Goal: Information Seeking & Learning: Check status

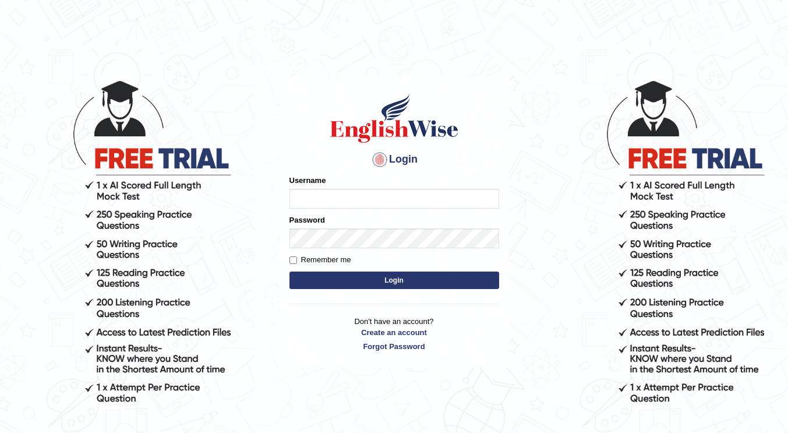
type input "Shalvin"
click at [303, 278] on button "Login" at bounding box center [394, 279] width 210 height 17
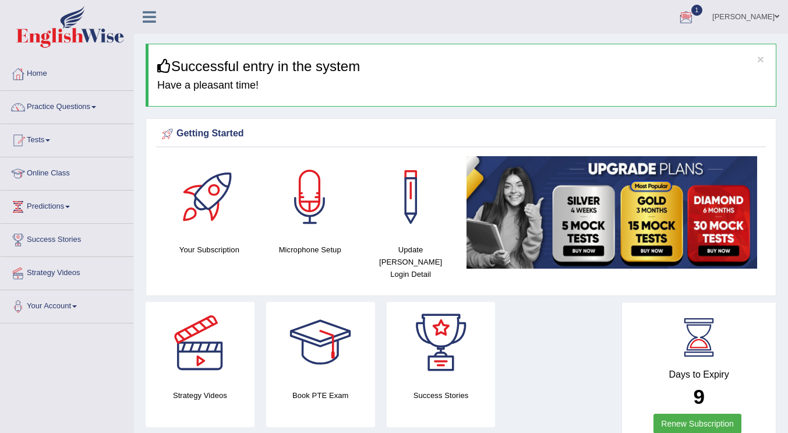
click at [695, 19] on div at bounding box center [685, 17] width 17 height 17
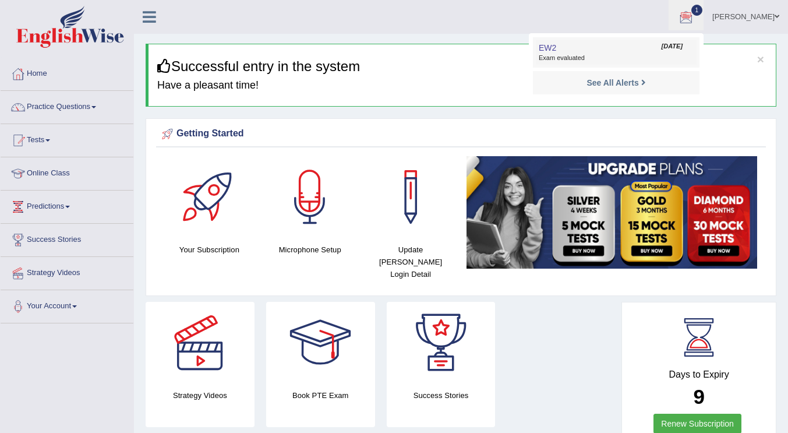
click at [578, 54] on span "Exam evaluated" at bounding box center [616, 58] width 155 height 9
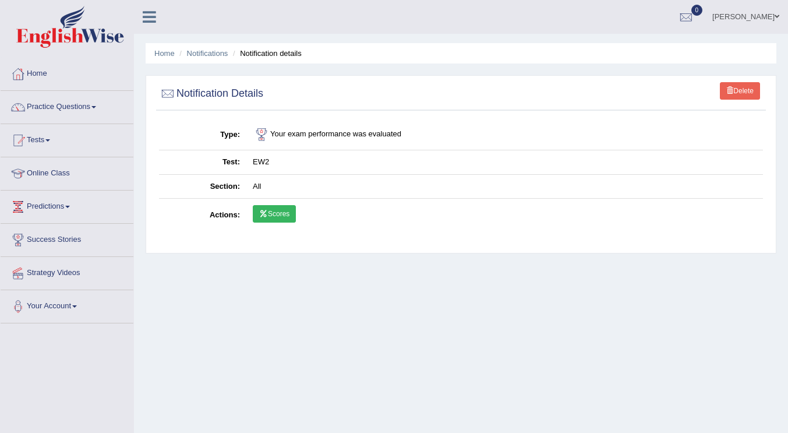
click at [269, 220] on link "Scores" at bounding box center [274, 213] width 43 height 17
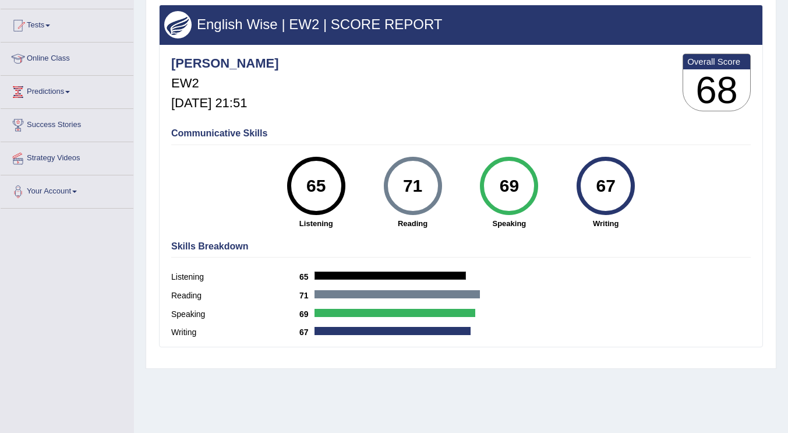
scroll to position [115, 0]
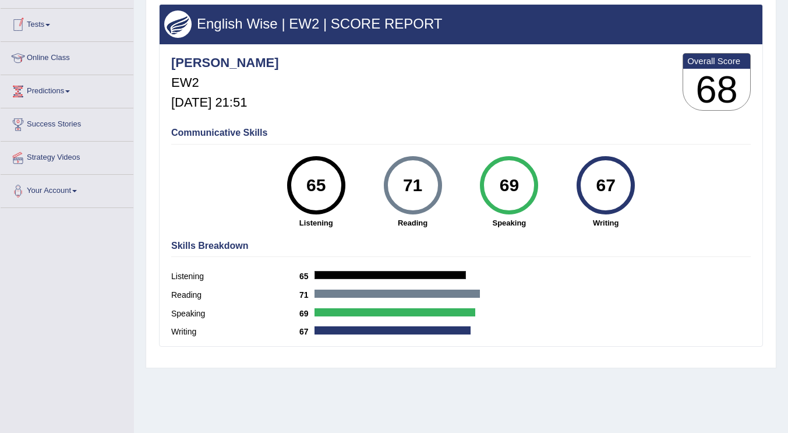
click at [50, 24] on span at bounding box center [47, 25] width 5 height 2
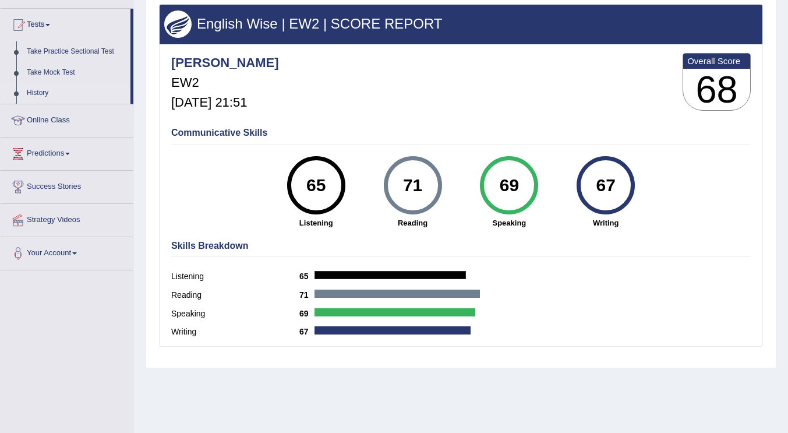
click at [40, 93] on link "History" at bounding box center [76, 93] width 109 height 21
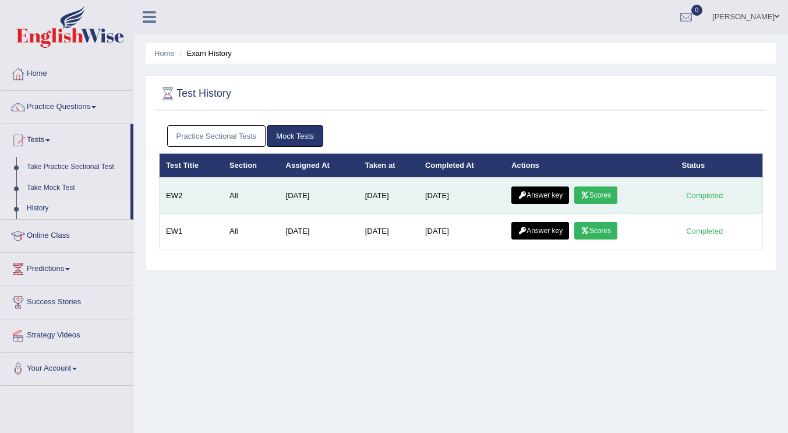
click at [538, 201] on link "Answer key" at bounding box center [540, 194] width 58 height 17
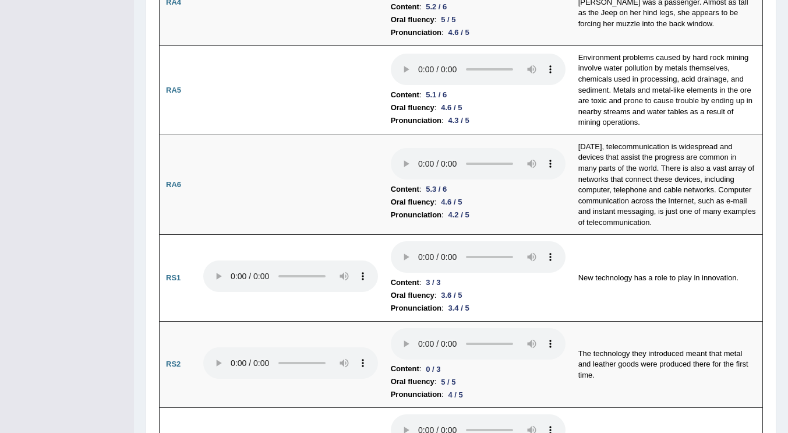
scroll to position [606, 0]
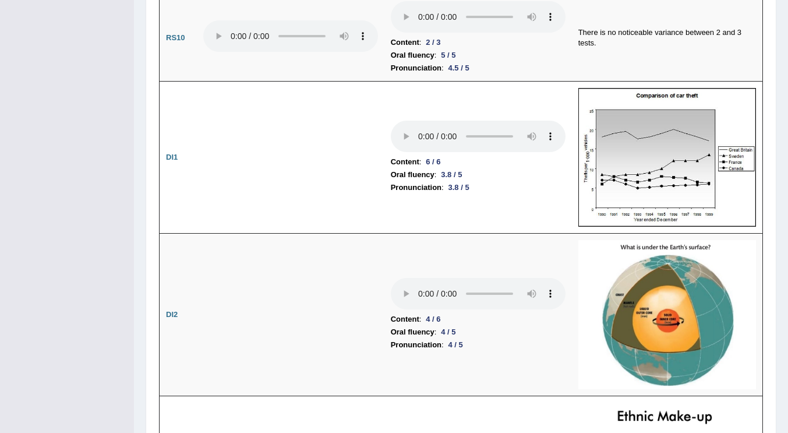
scroll to position [0, 0]
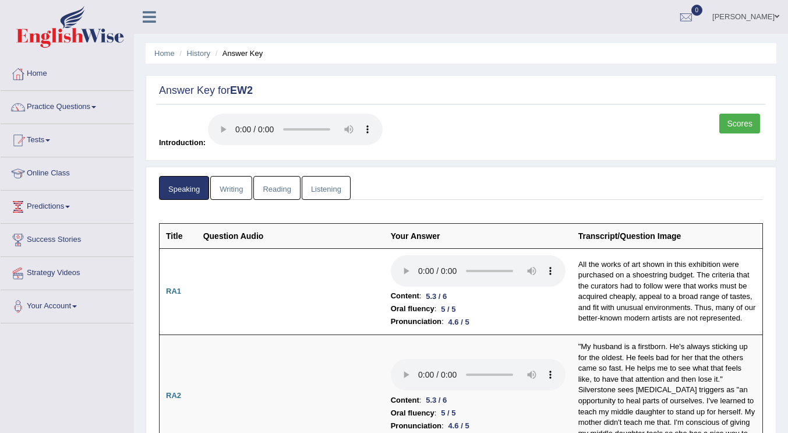
click at [226, 188] on link "Writing" at bounding box center [231, 188] width 42 height 24
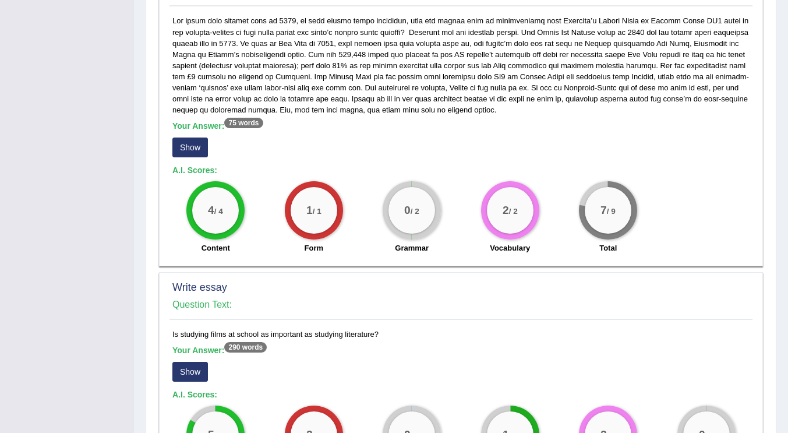
scroll to position [645, 0]
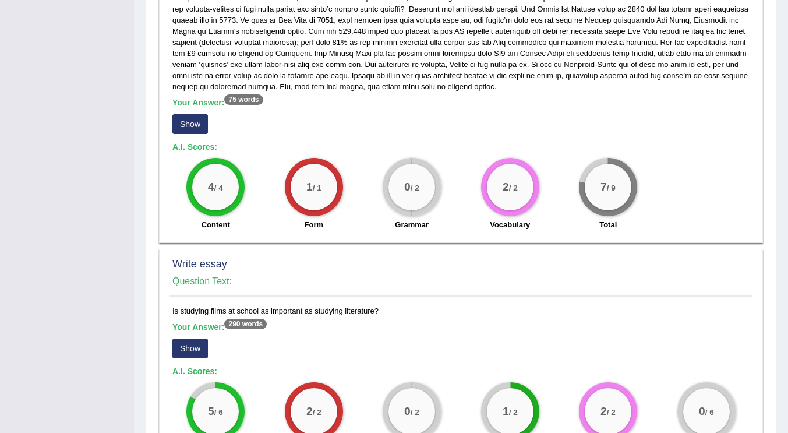
click at [515, 330] on h5 "Your Answer: 290 words" at bounding box center [460, 327] width 577 height 10
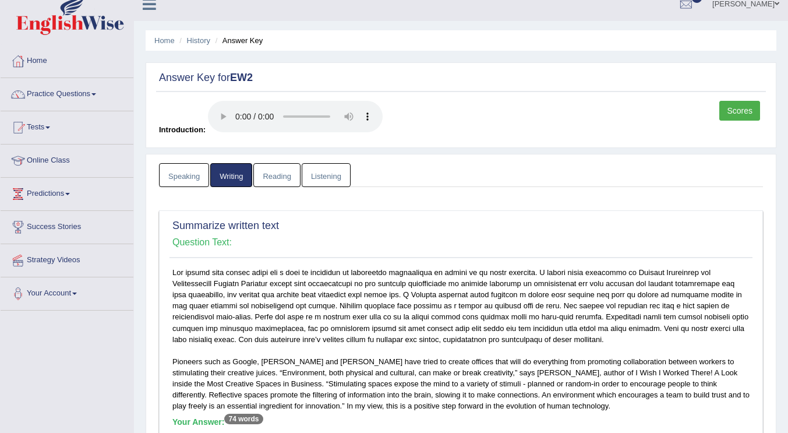
scroll to position [0, 0]
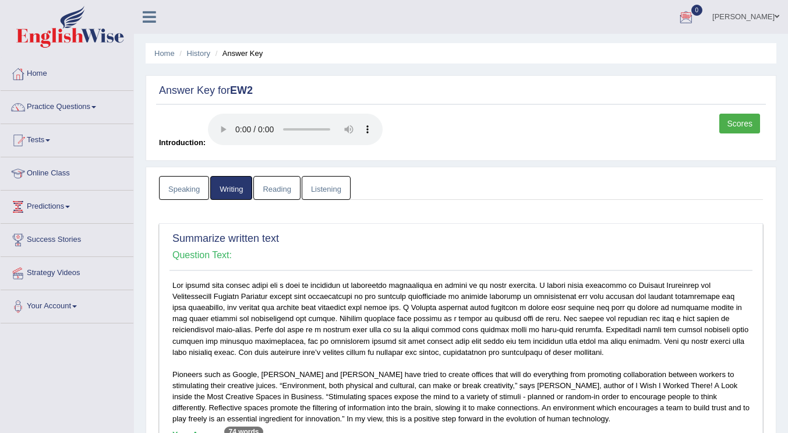
click at [266, 187] on link "Reading" at bounding box center [276, 188] width 47 height 24
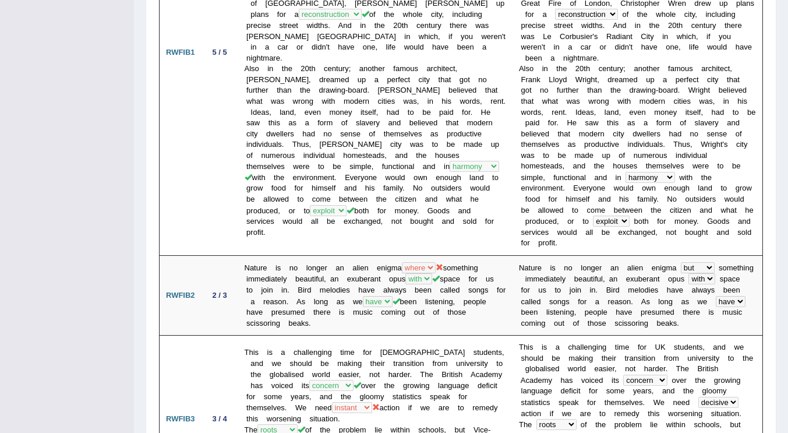
scroll to position [20, 0]
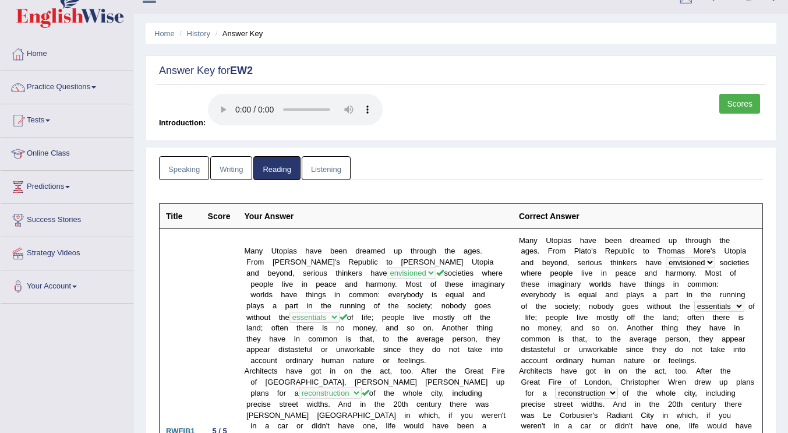
click at [327, 165] on link "Listening" at bounding box center [326, 168] width 49 height 24
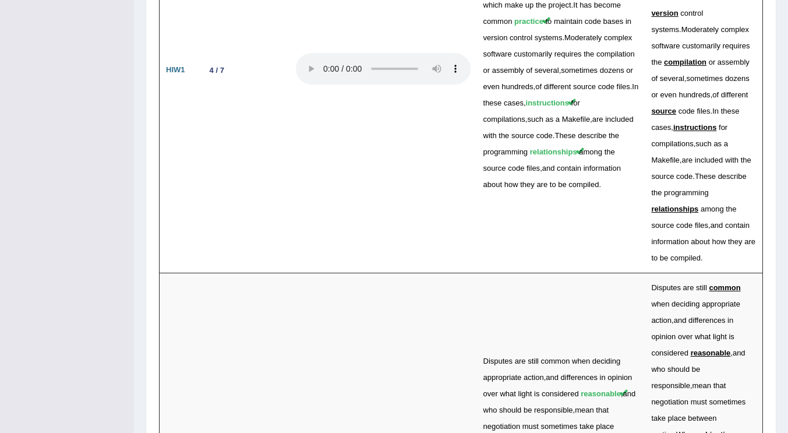
scroll to position [2969, 0]
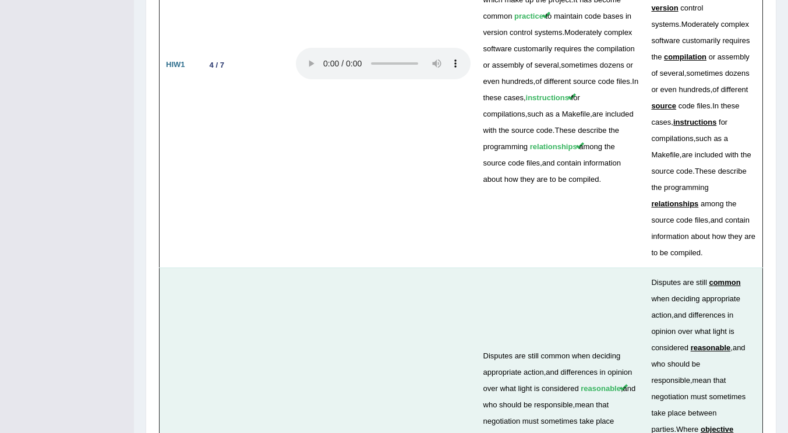
drag, startPoint x: 793, startPoint y: 428, endPoint x: 376, endPoint y: 130, distance: 513.2
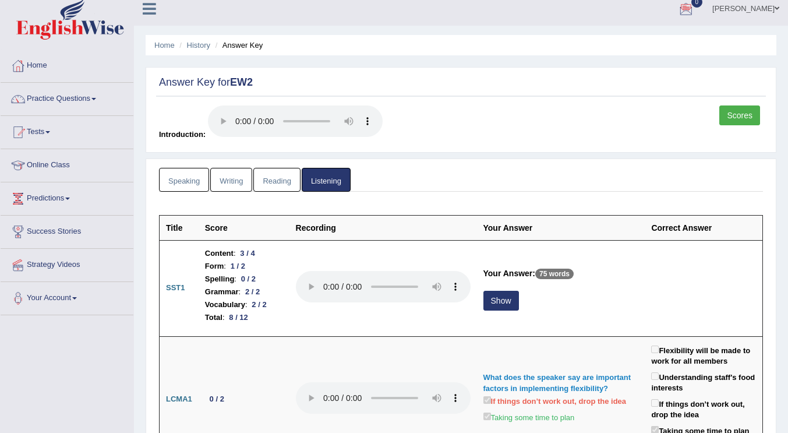
scroll to position [0, 0]
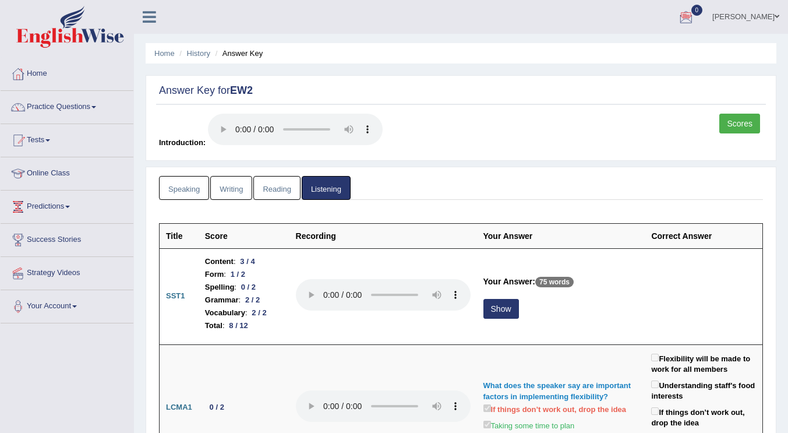
click at [725, 122] on link "Scores" at bounding box center [739, 124] width 41 height 20
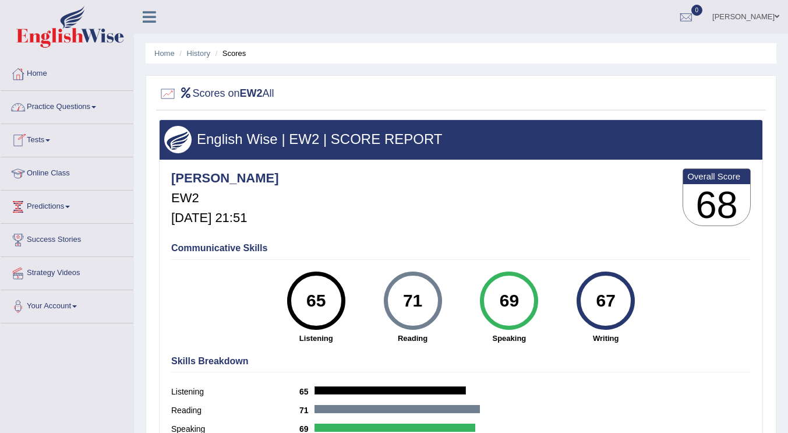
click at [53, 139] on link "Tests" at bounding box center [67, 138] width 133 height 29
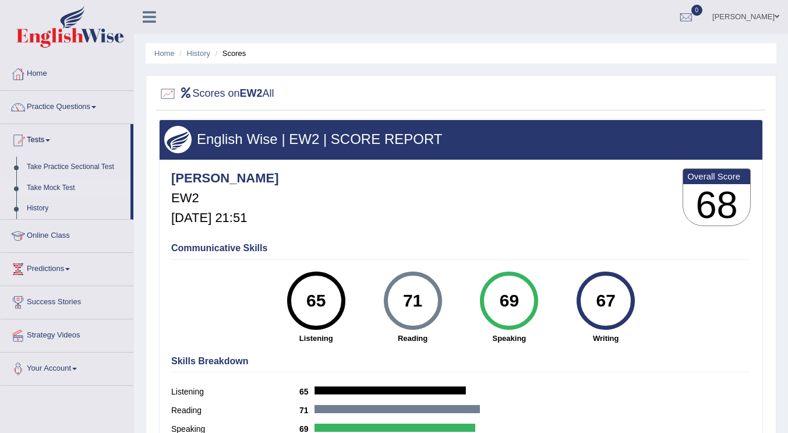
click at [52, 188] on link "Take Mock Test" at bounding box center [76, 188] width 109 height 21
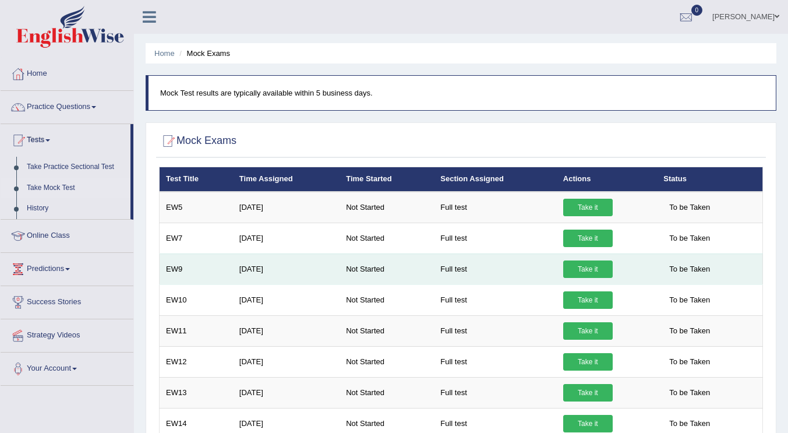
drag, startPoint x: 178, startPoint y: 212, endPoint x: 165, endPoint y: 280, distance: 68.8
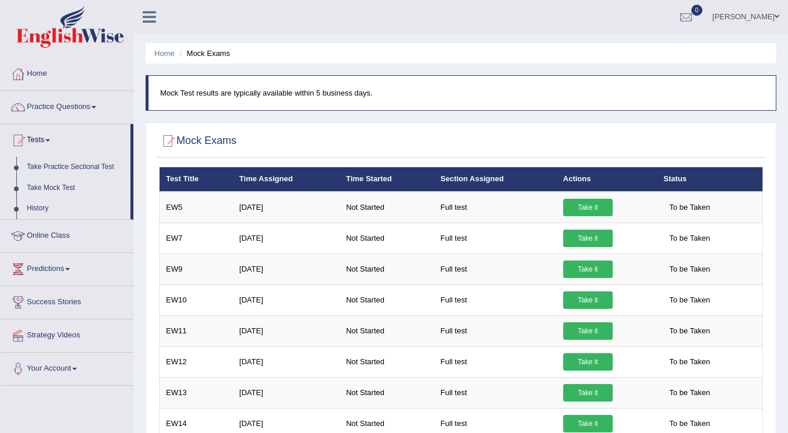
drag, startPoint x: 165, startPoint y: 280, endPoint x: 481, endPoint y: 9, distance: 415.5
click at [481, 9] on ul "[PERSON_NAME] Toggle navigation Username: [PERSON_NAME] Access Type: Online Sub…" at bounding box center [559, 16] width 458 height 33
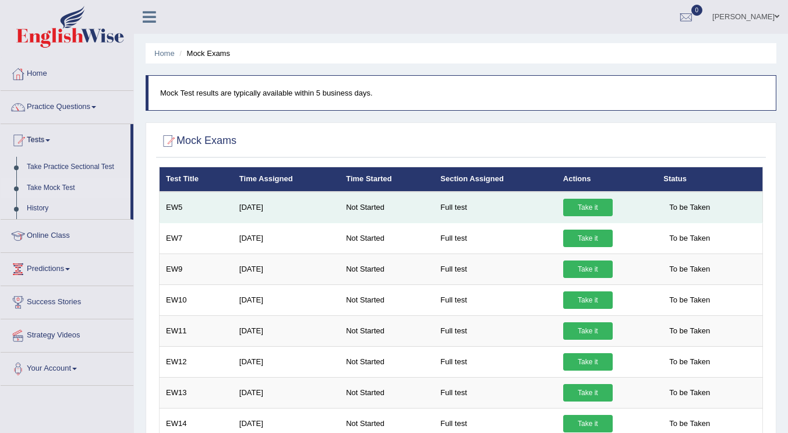
click at [578, 203] on link "Take it" at bounding box center [588, 207] width 50 height 17
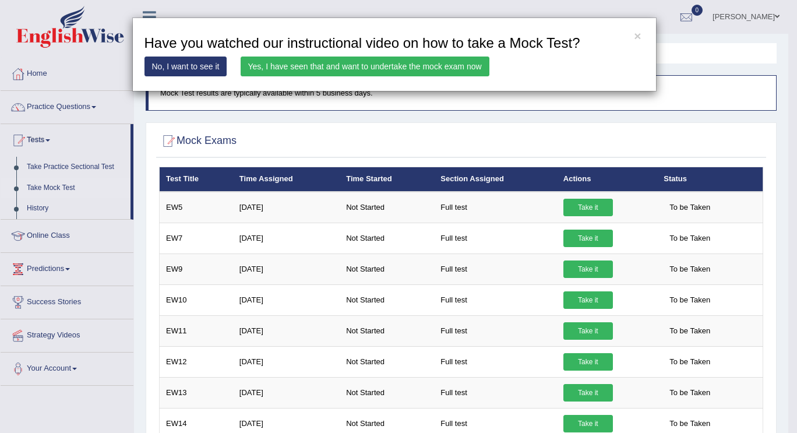
click at [405, 67] on link "Yes, I have seen that and want to undertake the mock exam now" at bounding box center [365, 66] width 249 height 20
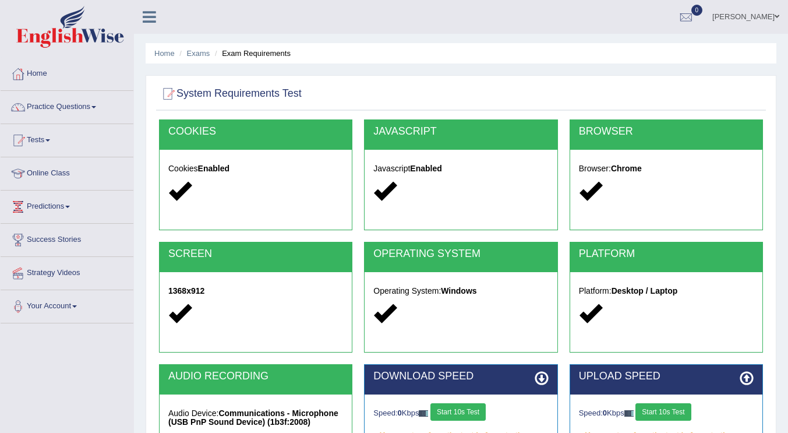
click at [461, 405] on button "Start 10s Test" at bounding box center [457, 411] width 55 height 17
click at [470, 414] on button "Start 10s Test" at bounding box center [470, 411] width 55 height 17
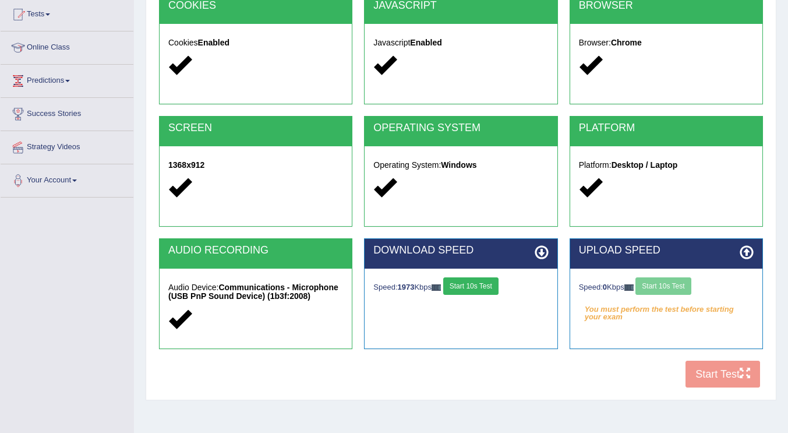
scroll to position [140, 0]
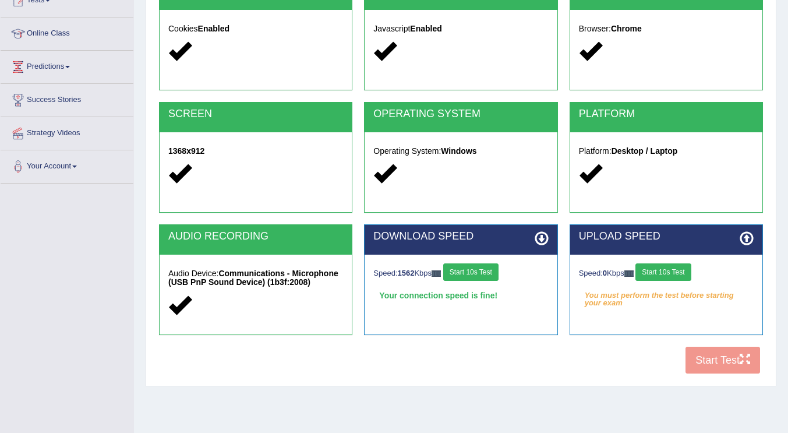
click at [482, 270] on button "Start 10s Test" at bounding box center [470, 271] width 55 height 17
click at [670, 270] on button "Start 10s Test" at bounding box center [662, 271] width 55 height 17
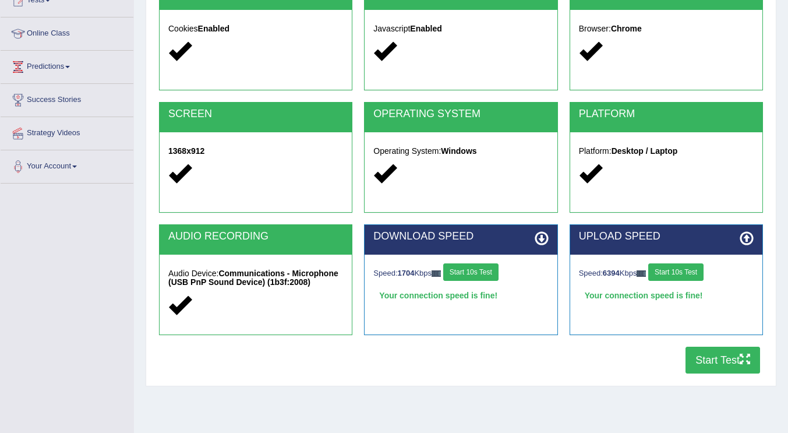
click at [713, 362] on button "Start Test" at bounding box center [723, 360] width 75 height 27
